Goal: Transaction & Acquisition: Purchase product/service

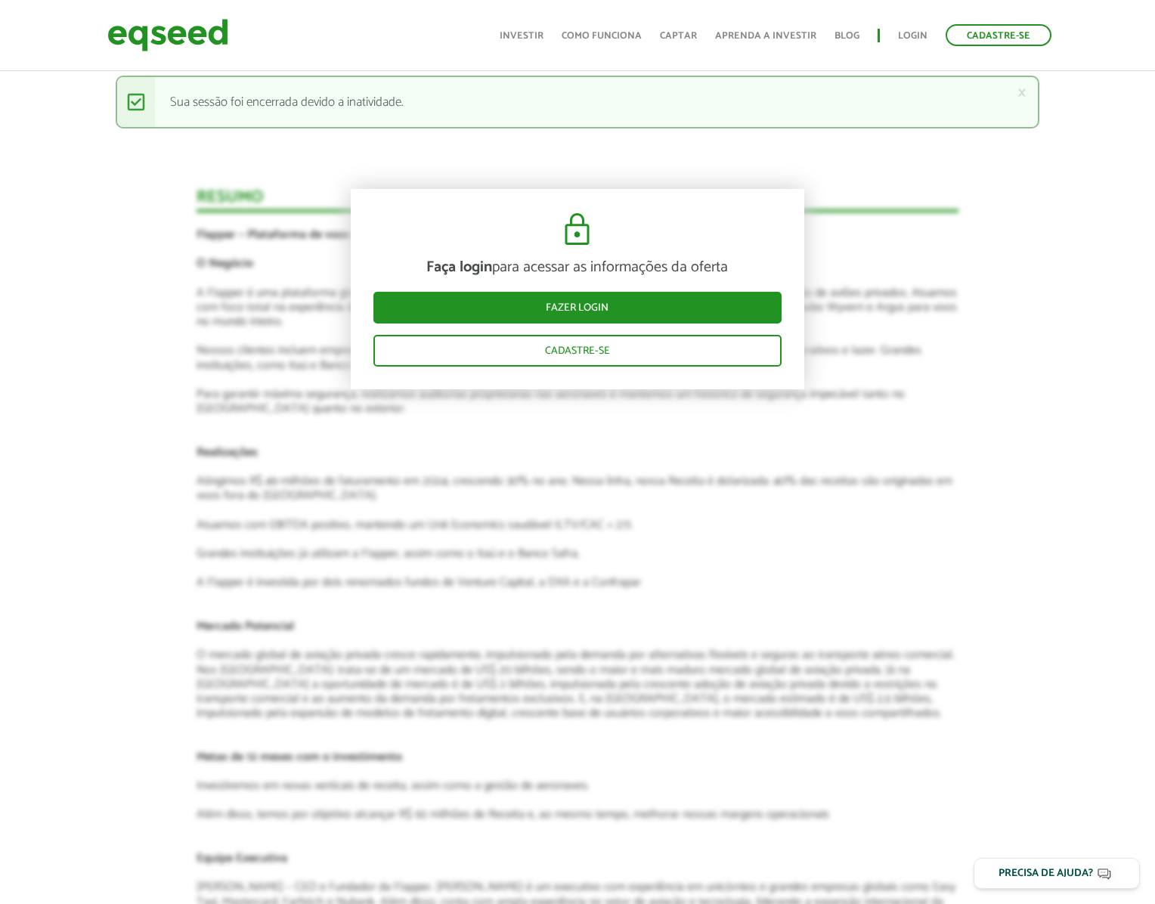
scroll to position [1536, 0]
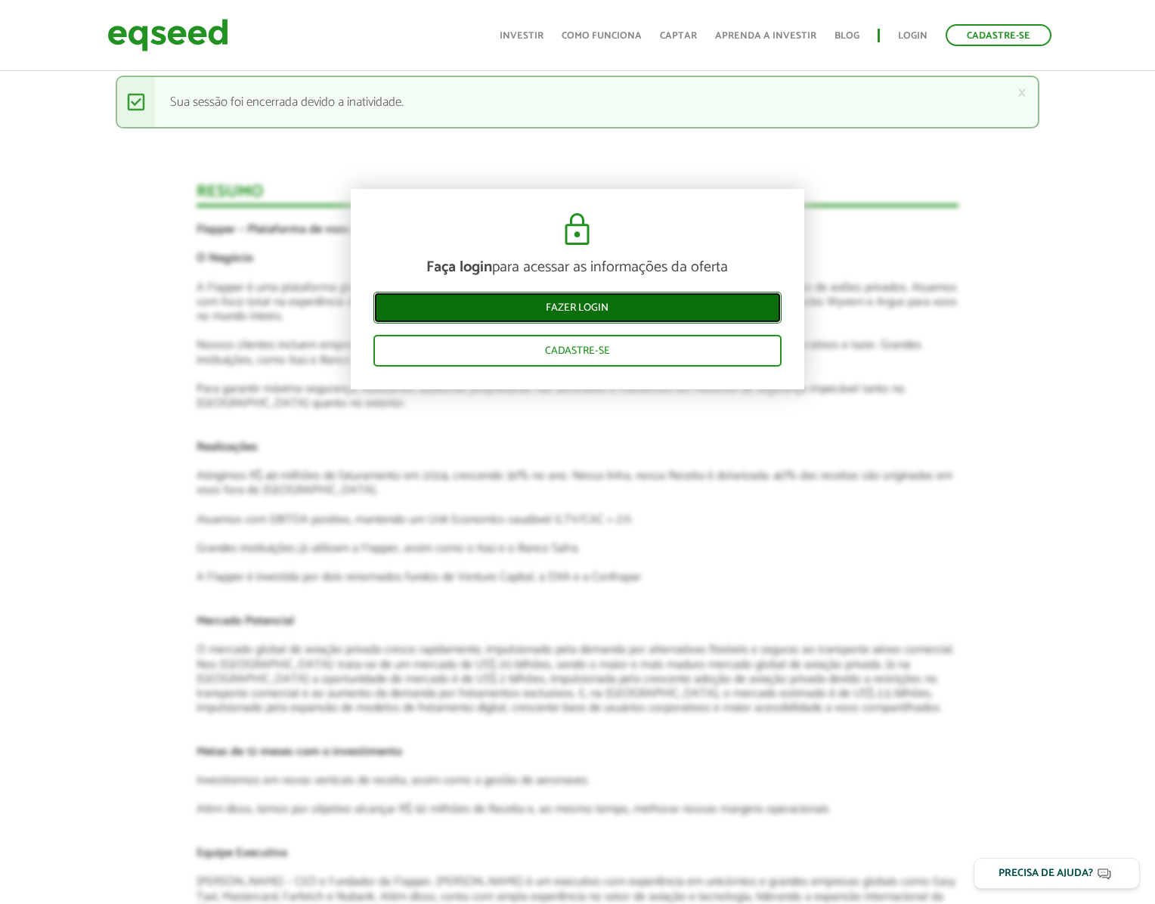
click at [611, 310] on link "Fazer login" at bounding box center [578, 308] width 408 height 32
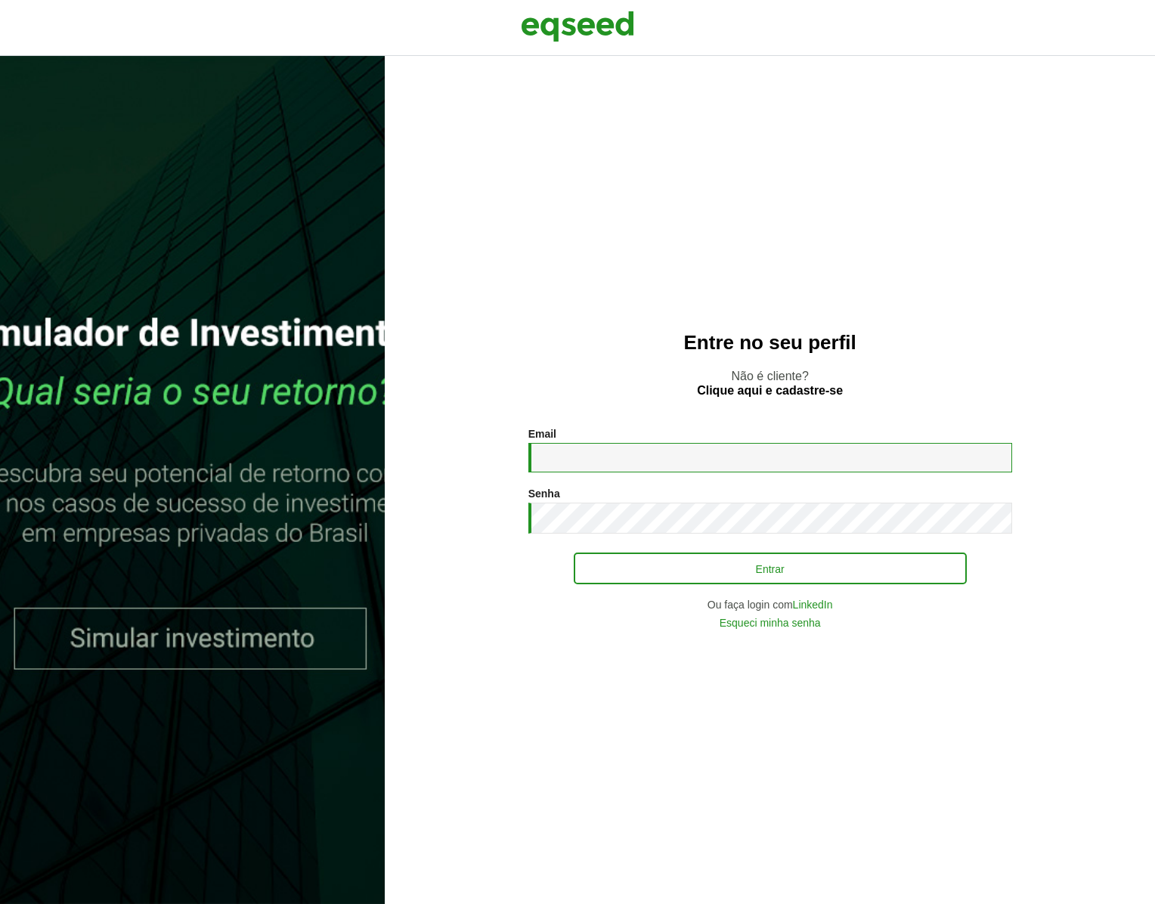
type input "**********"
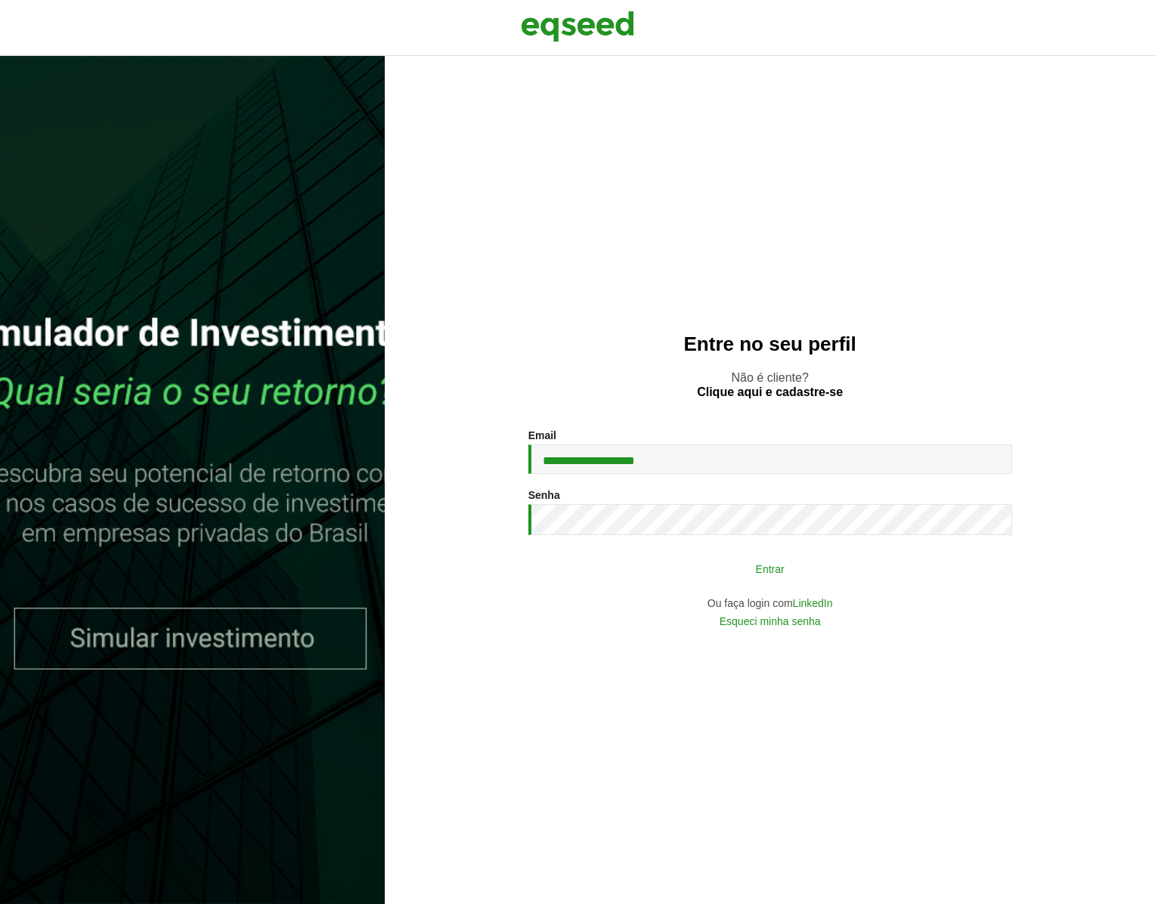
click at [747, 573] on button "Entrar" at bounding box center [770, 568] width 393 height 29
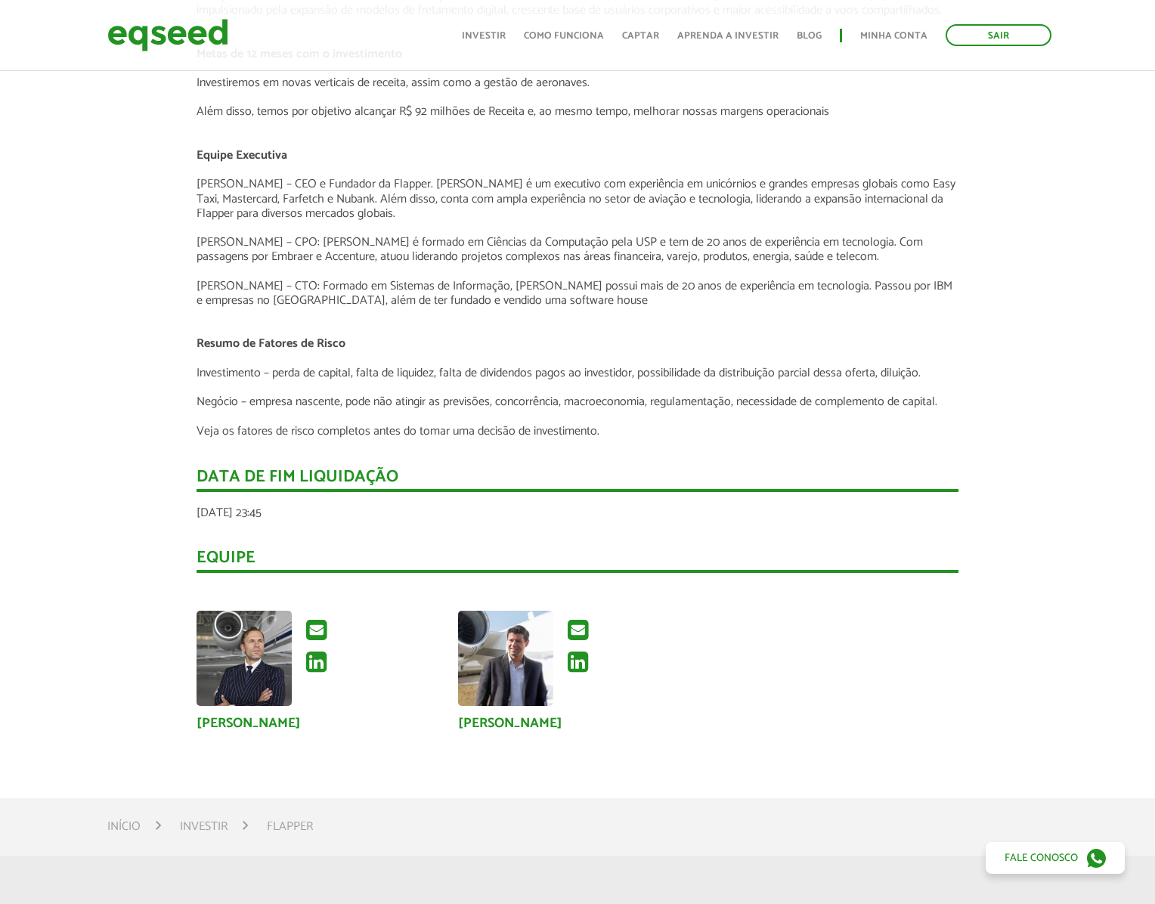
scroll to position [2007, 0]
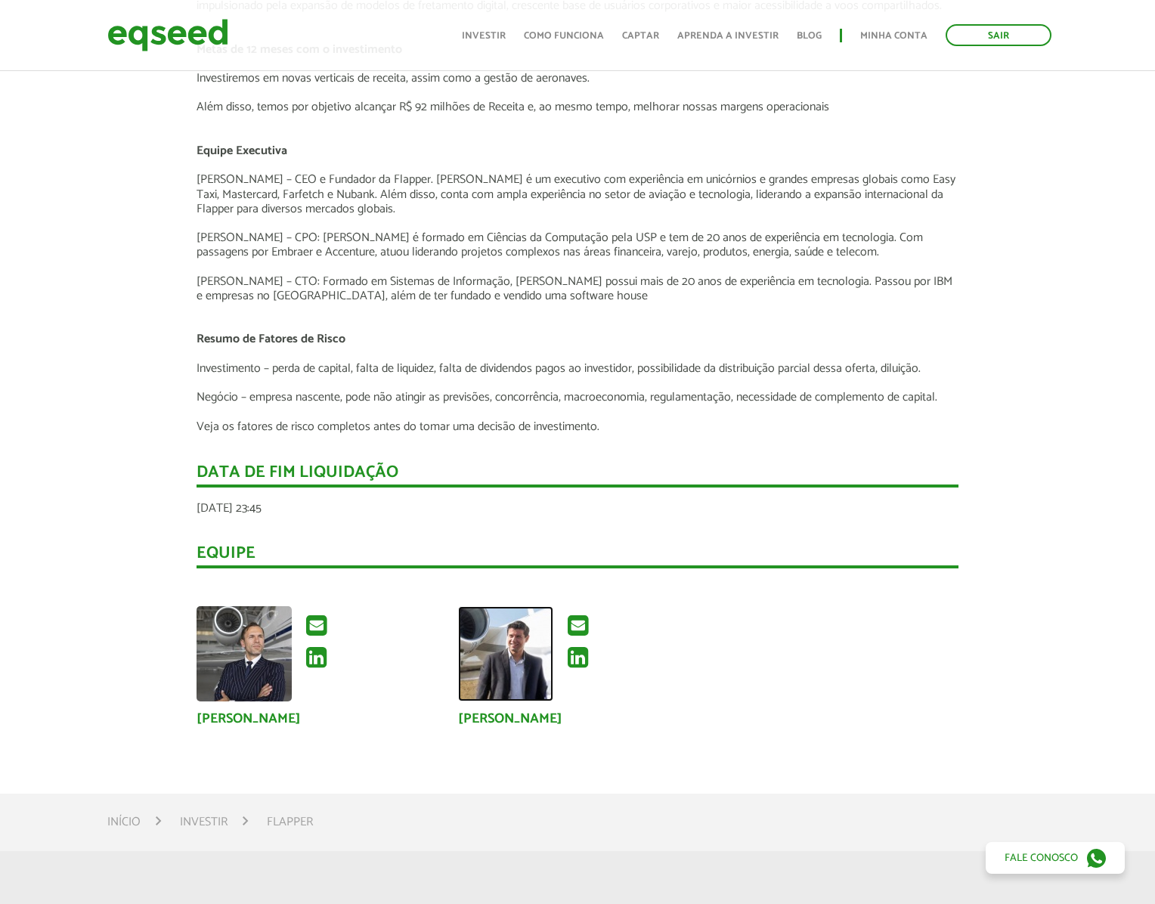
click at [531, 637] on img at bounding box center [505, 653] width 95 height 95
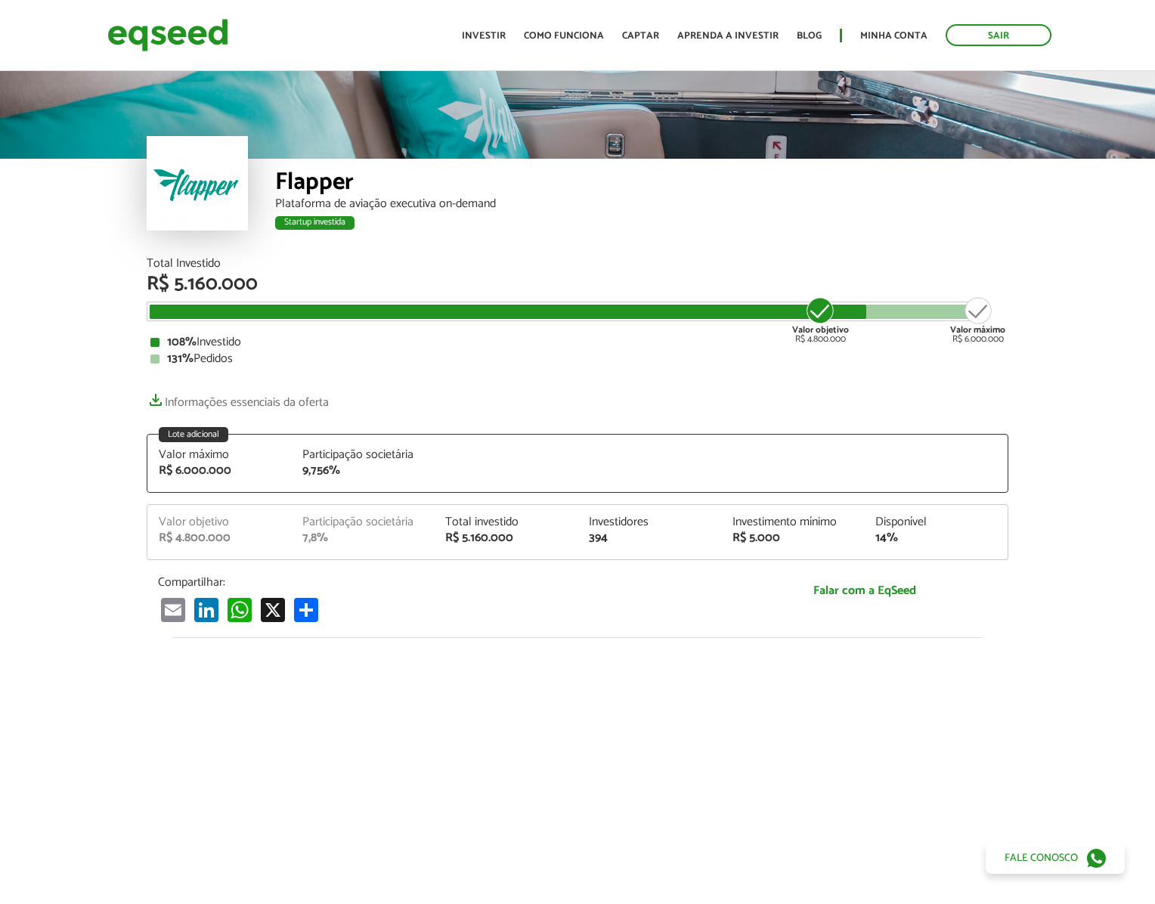
scroll to position [2011, 0]
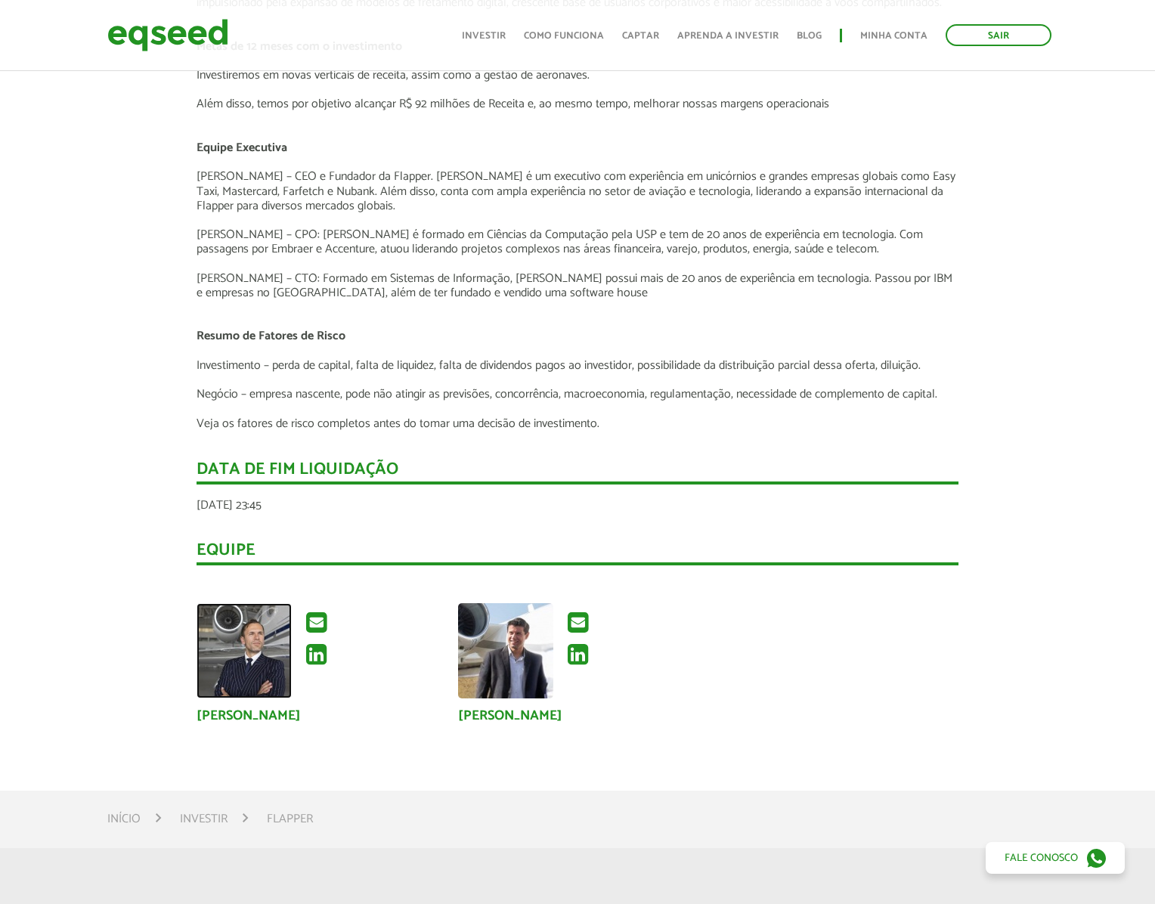
click at [240, 633] on img at bounding box center [244, 650] width 95 height 95
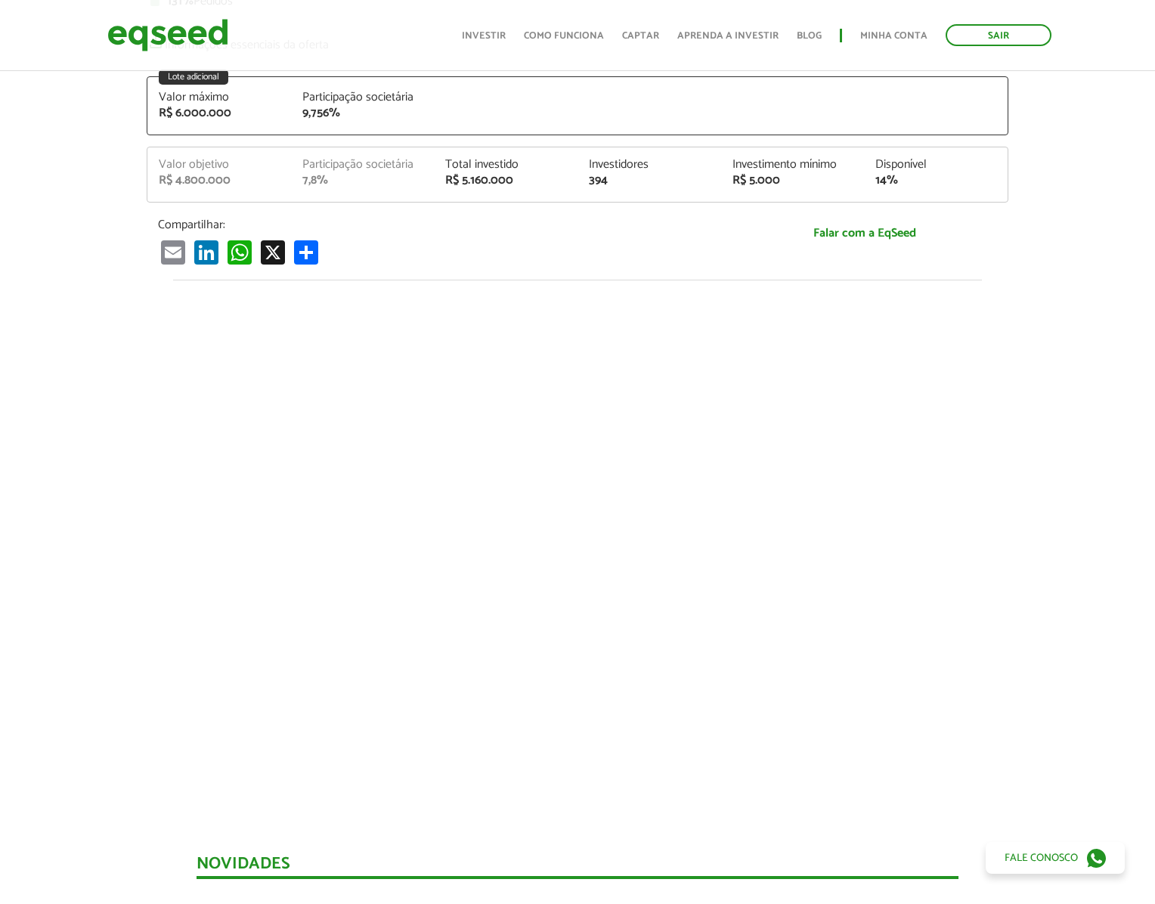
scroll to position [356, 0]
